Goal: Task Accomplishment & Management: Use online tool/utility

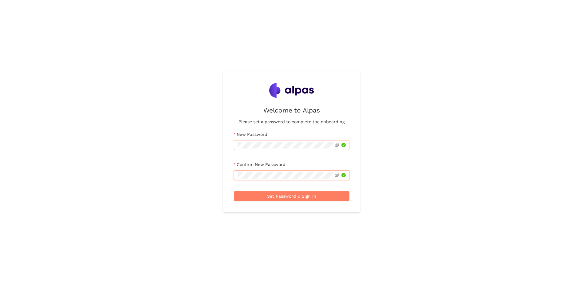
click at [234, 191] on button "Set Password & Sign In" at bounding box center [291, 196] width 115 height 10
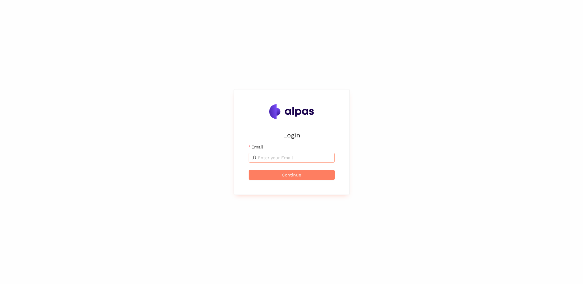
click at [316, 155] on input "Email" at bounding box center [294, 157] width 73 height 7
type input "vincenzo.caporrino@ps.rolls-royce.com"
click at [303, 176] on button "Continue" at bounding box center [291, 175] width 86 height 10
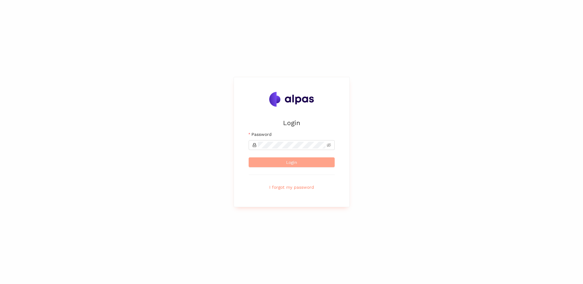
click at [301, 162] on button "Login" at bounding box center [291, 162] width 86 height 10
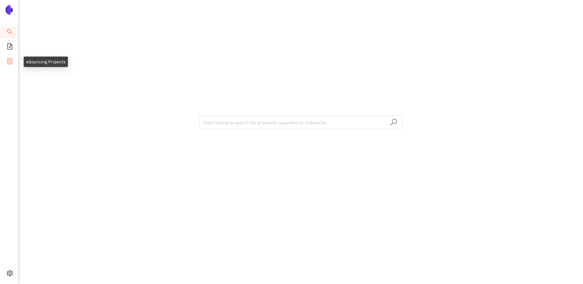
click at [11, 61] on icon "container" at bounding box center [10, 61] width 6 height 6
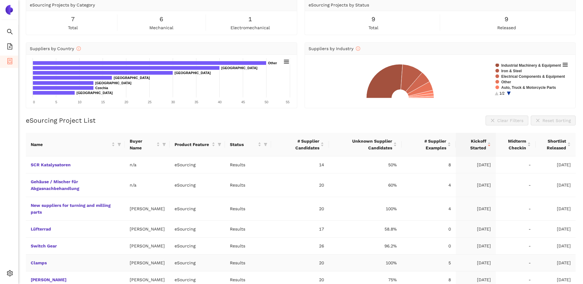
scroll to position [21, 0]
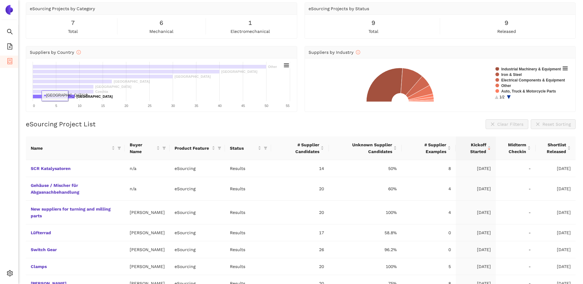
click at [70, 96] on rect at bounding box center [54, 96] width 42 height 4
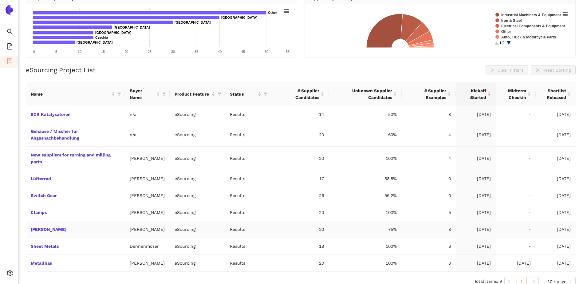
scroll to position [83, 0]
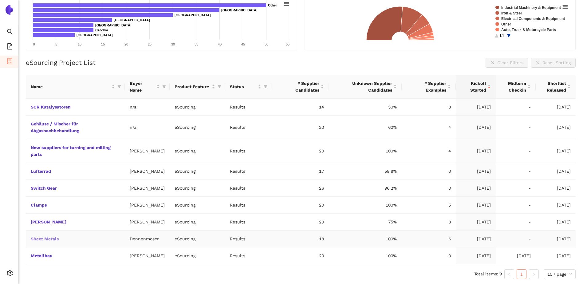
click at [0, 0] on link "Sheet Metals" at bounding box center [0, 0] width 0 height 0
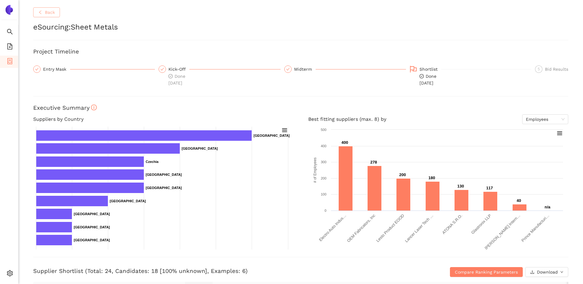
click at [42, 13] on icon "left" at bounding box center [40, 12] width 4 height 4
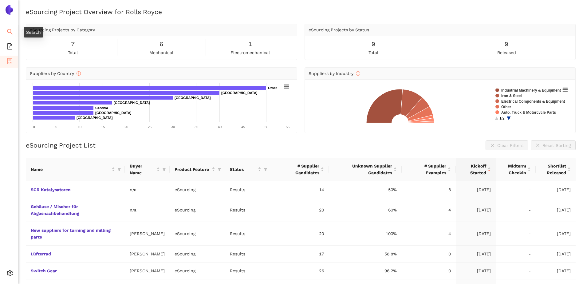
click at [7, 29] on icon "search" at bounding box center [10, 32] width 6 height 6
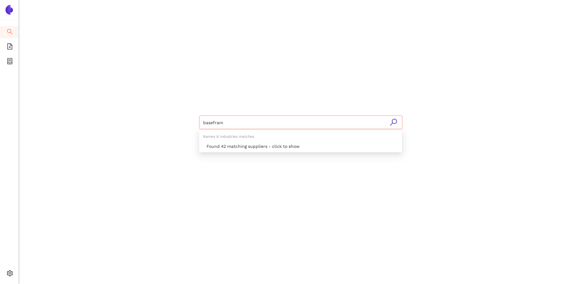
type input "baseframe"
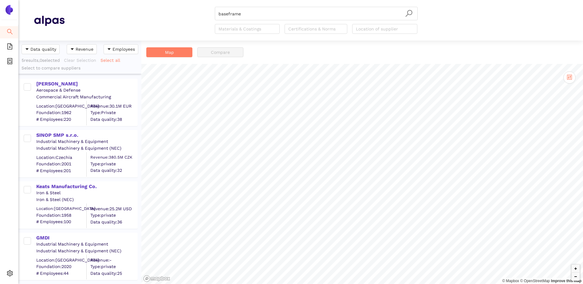
click at [10, 10] on img at bounding box center [9, 10] width 10 height 10
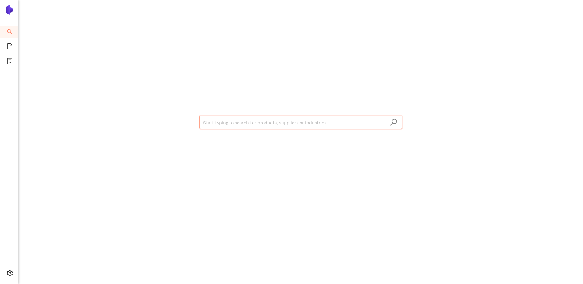
click at [211, 122] on input "search" at bounding box center [300, 123] width 195 height 14
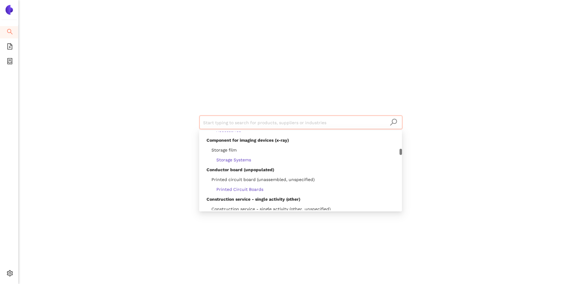
scroll to position [1996, 0]
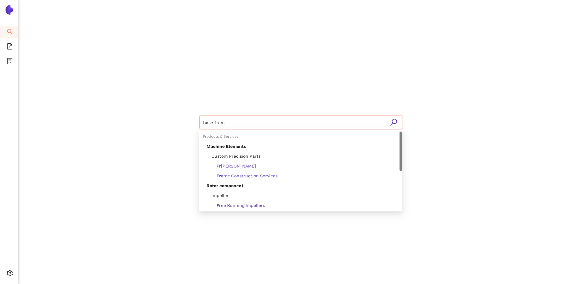
type input "base frame"
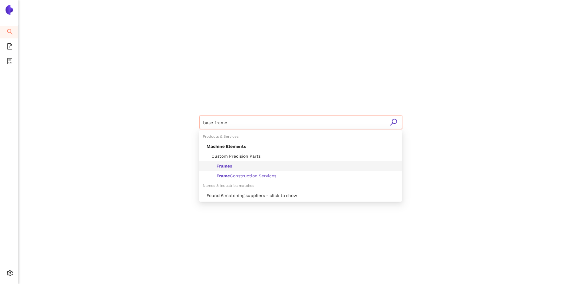
click at [215, 167] on span "Frame s" at bounding box center [218, 165] width 25 height 5
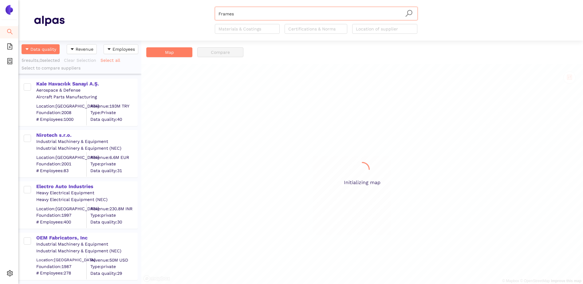
scroll to position [239, 118]
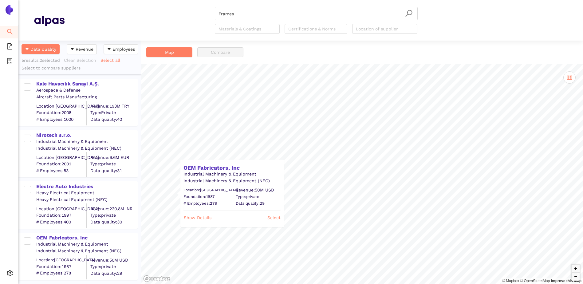
click at [10, 10] on img at bounding box center [9, 10] width 10 height 10
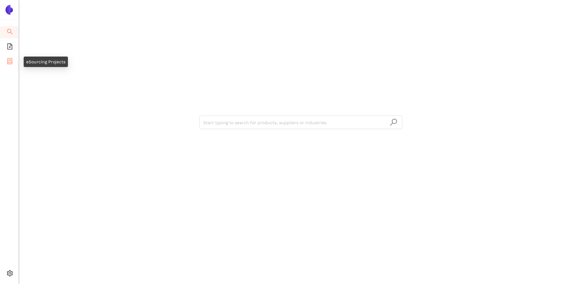
click at [13, 62] on li "eSourcing Projects" at bounding box center [9, 62] width 18 height 12
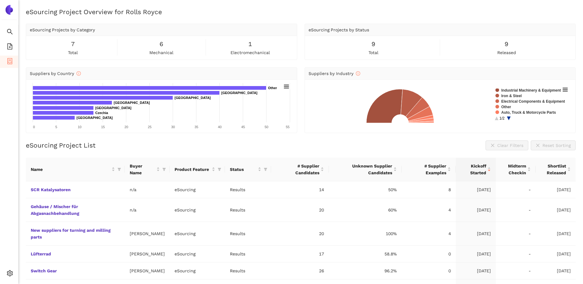
click at [350, 7] on main "eSourcing Project Overview for Rolls Royce eSourcing Projects by Category 7 tot…" at bounding box center [300, 142] width 564 height 284
click at [509, 118] on circle at bounding box center [508, 118] width 10 height 10
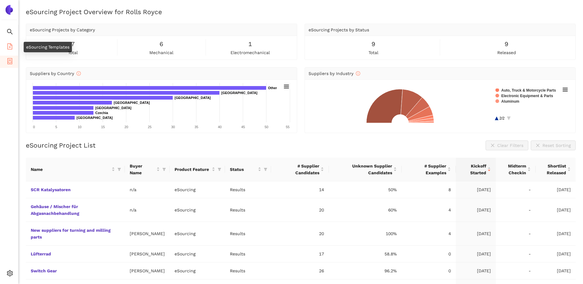
click at [7, 42] on span "file-add" at bounding box center [10, 47] width 6 height 12
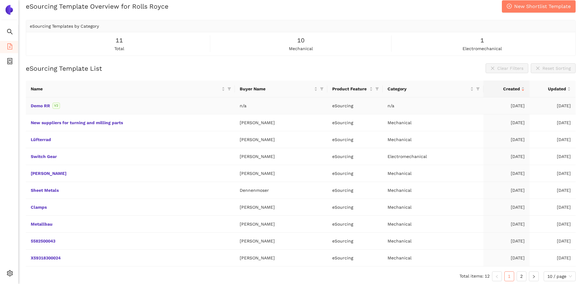
scroll to position [9, 0]
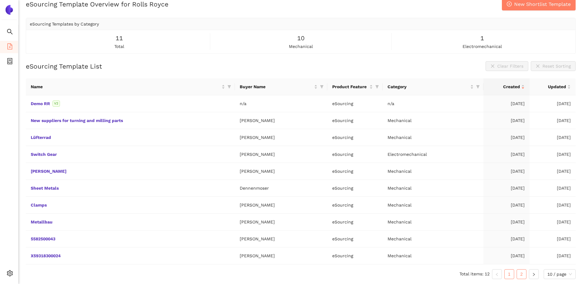
click at [520, 278] on link "2" at bounding box center [521, 273] width 9 height 9
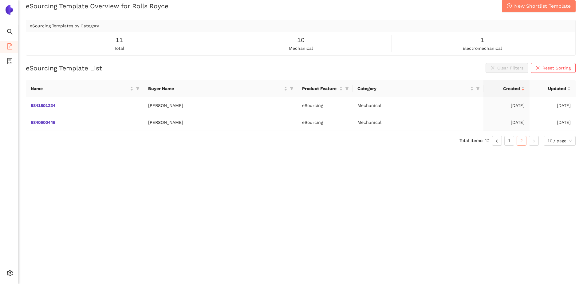
scroll to position [7, 0]
click at [507, 136] on li "1" at bounding box center [509, 141] width 10 height 10
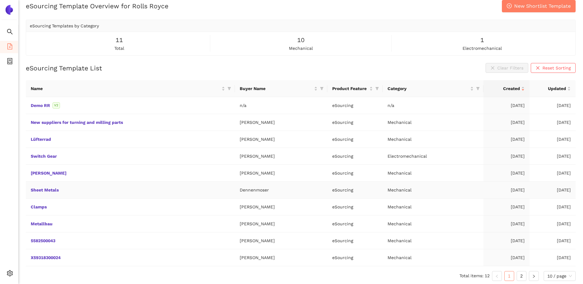
scroll to position [0, 0]
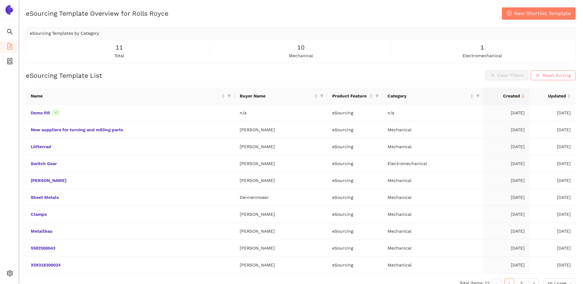
click at [555, 75] on span "Reset Sorting" at bounding box center [556, 75] width 28 height 7
click at [0, 0] on link "New suppliers for turning and milling parts" at bounding box center [0, 0] width 0 height 0
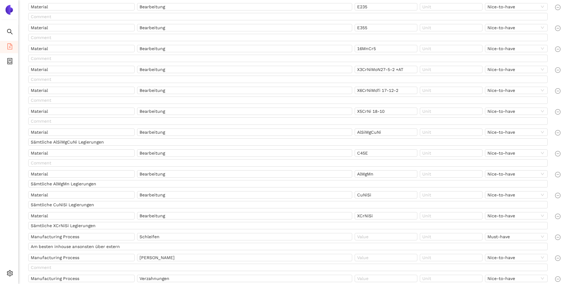
scroll to position [215, 0]
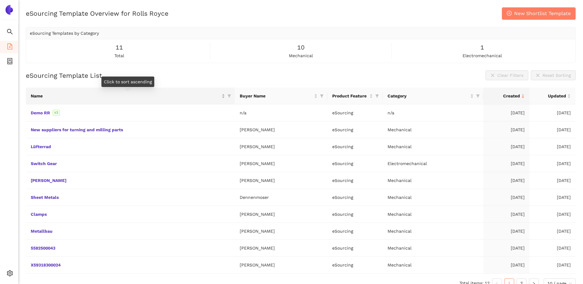
scroll to position [9, 0]
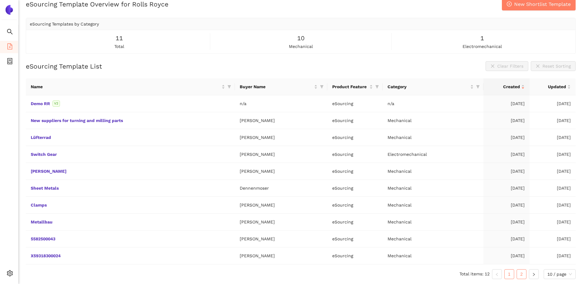
click at [520, 278] on link "2" at bounding box center [521, 273] width 9 height 9
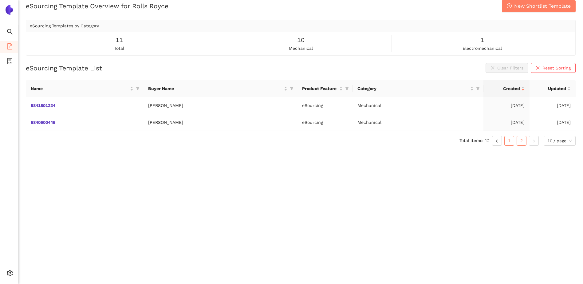
click at [507, 139] on link "1" at bounding box center [508, 140] width 9 height 9
